Goal: Task Accomplishment & Management: Complete application form

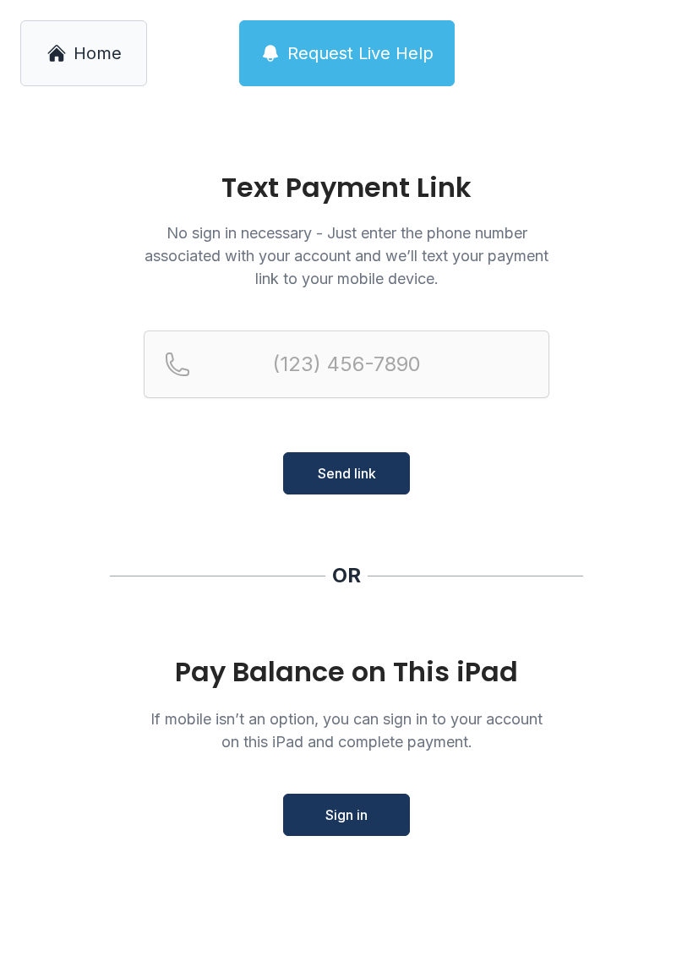
click at [90, 46] on span "Home" at bounding box center [98, 53] width 48 height 24
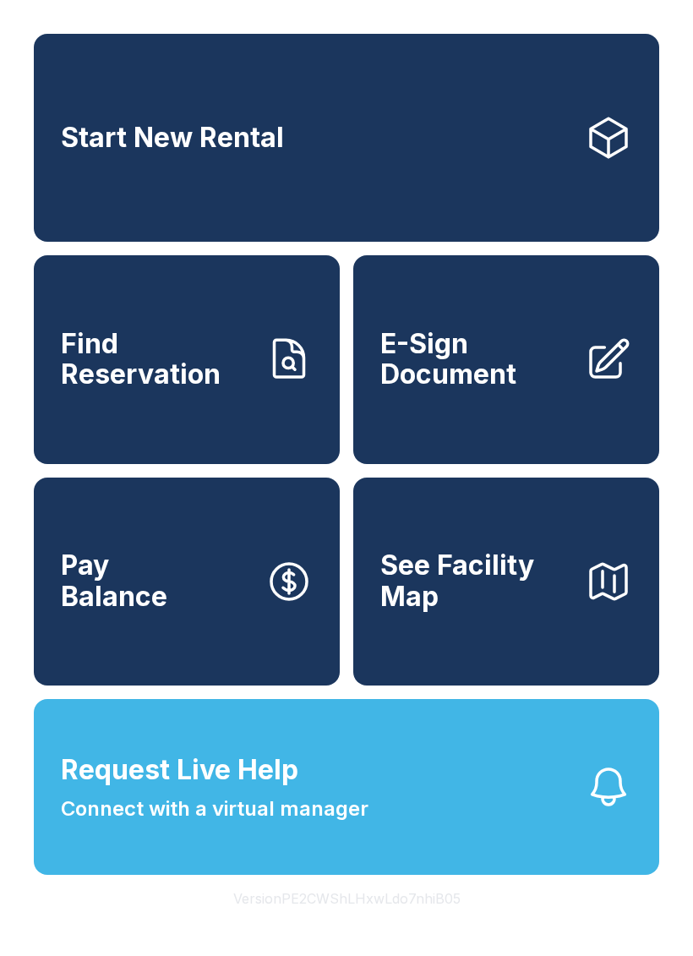
click at [453, 387] on span "E-Sign Document" at bounding box center [475, 360] width 191 height 62
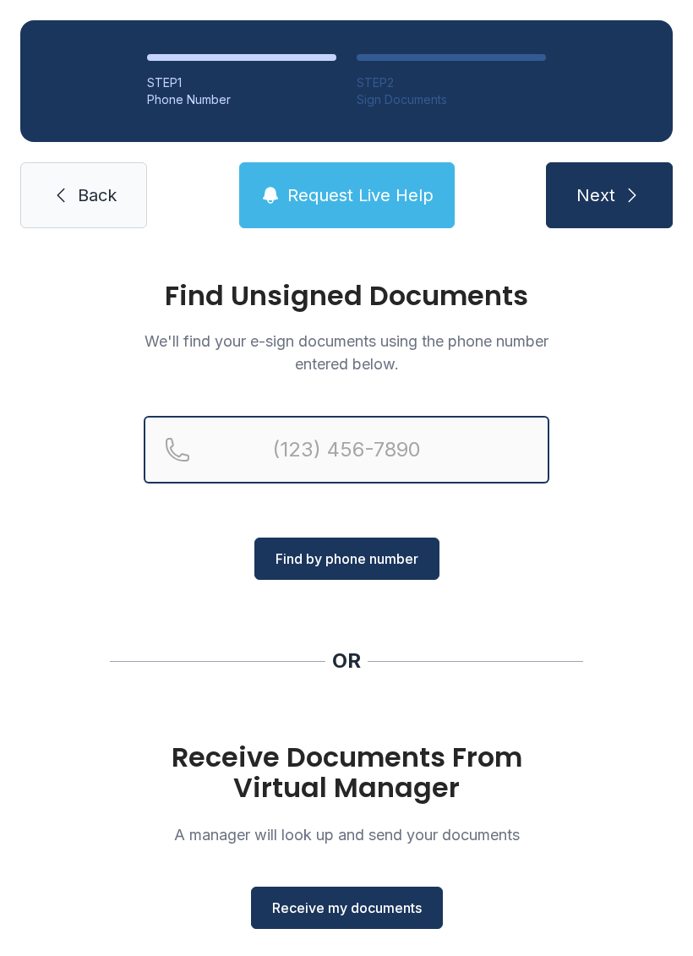
click at [352, 447] on input "Reservation phone number" at bounding box center [347, 450] width 406 height 68
type input "("
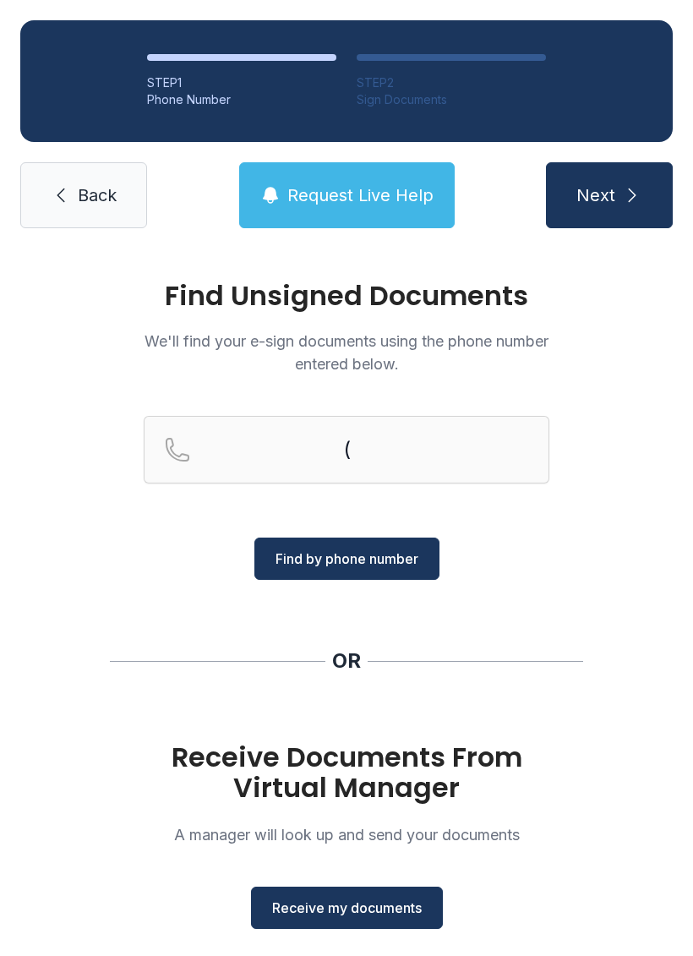
click at [590, 553] on div "Find Unsigned Documents We'll find your e-sign documents using the phone number…" at bounding box center [346, 622] width 693 height 748
click at [346, 911] on span "Receive my documents" at bounding box center [347, 907] width 150 height 20
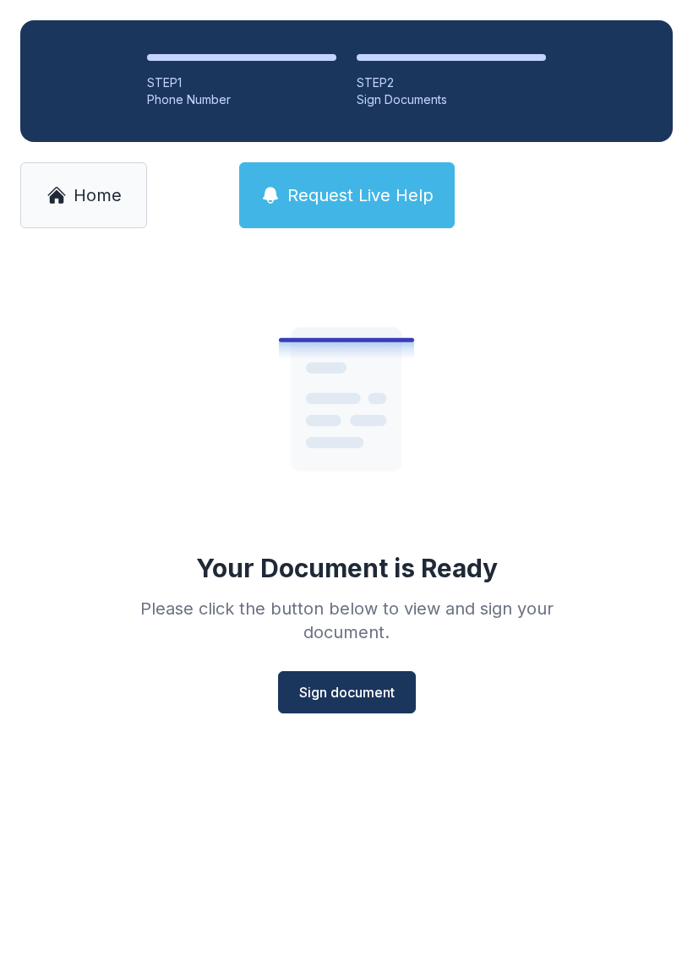
click at [350, 693] on span "Sign document" at bounding box center [346, 692] width 95 height 20
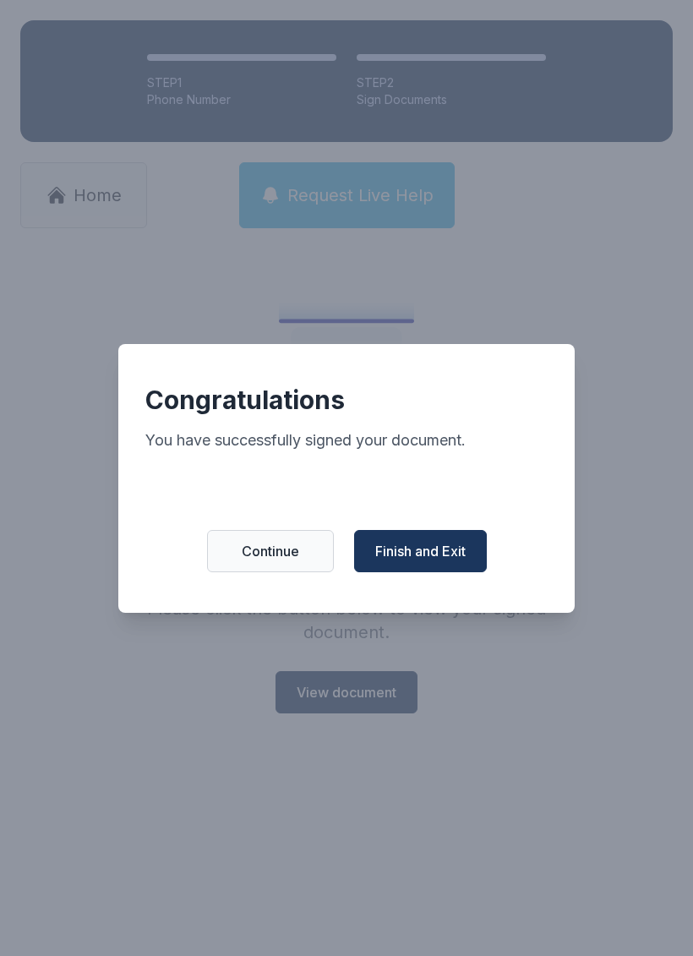
click at [426, 551] on span "Finish and Exit" at bounding box center [420, 551] width 90 height 20
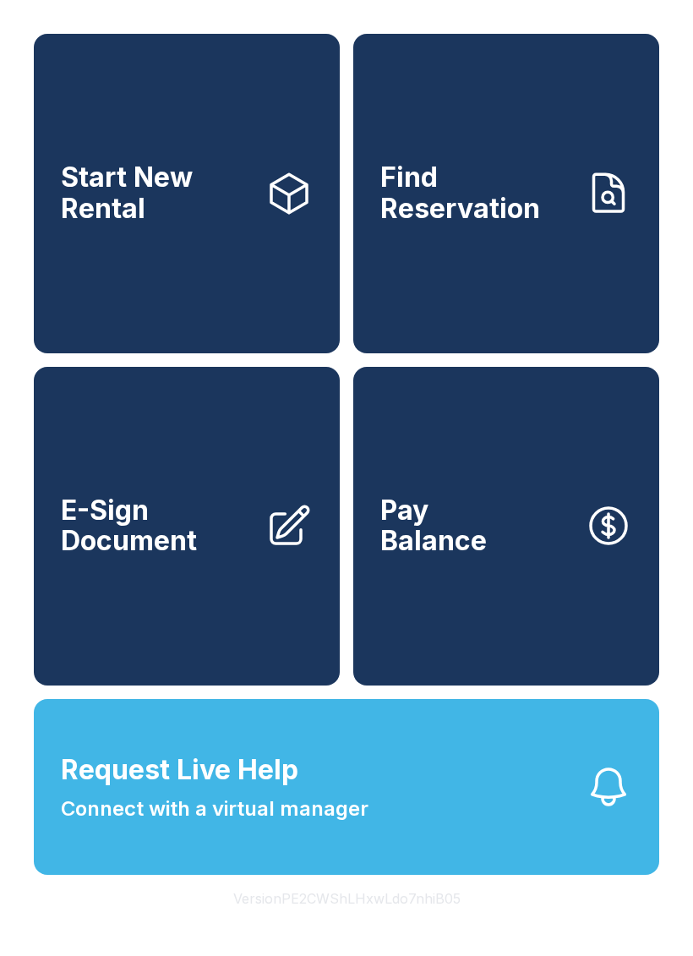
click at [426, 551] on span "Pay Balance" at bounding box center [433, 526] width 106 height 62
